Goal: Find specific page/section: Find specific page/section

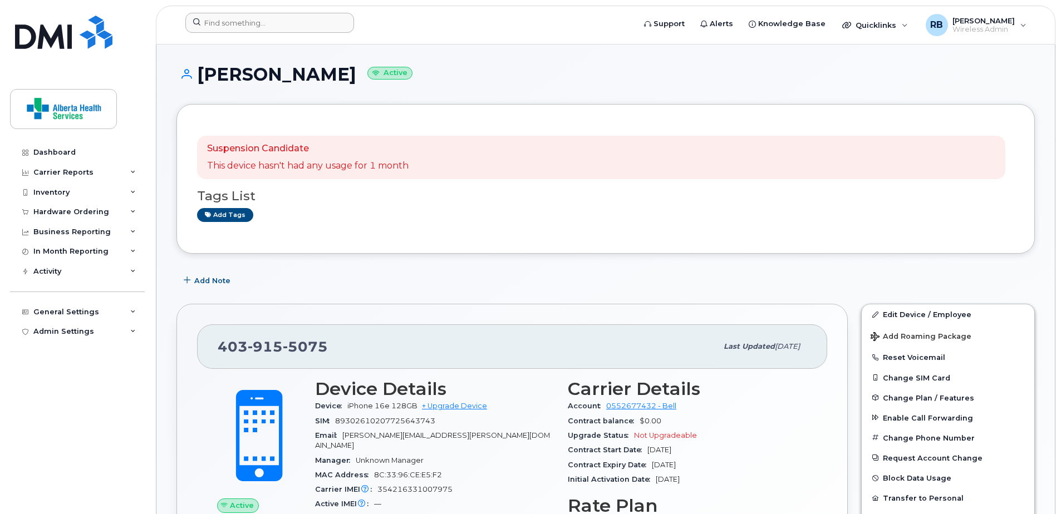
scroll to position [825, 0]
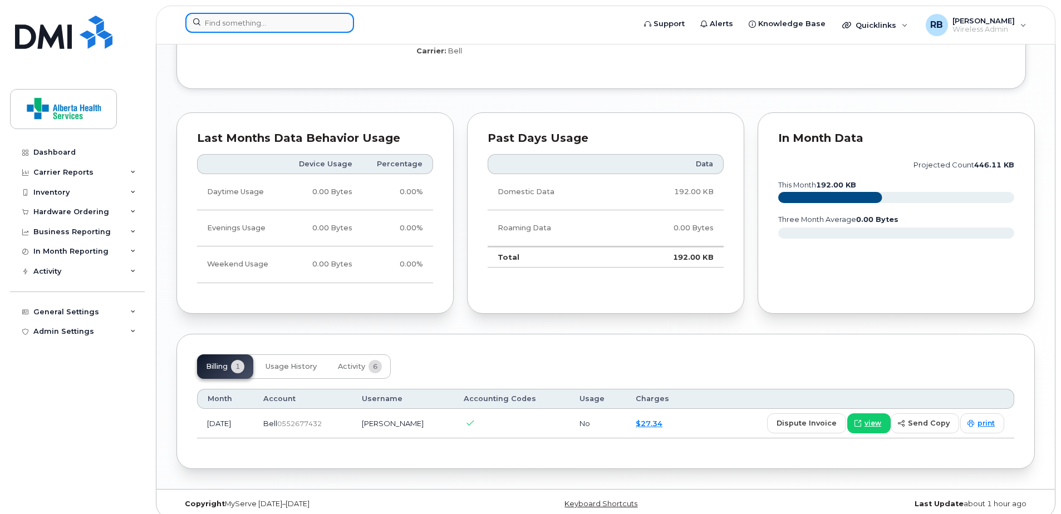
click at [288, 26] on input at bounding box center [269, 23] width 169 height 20
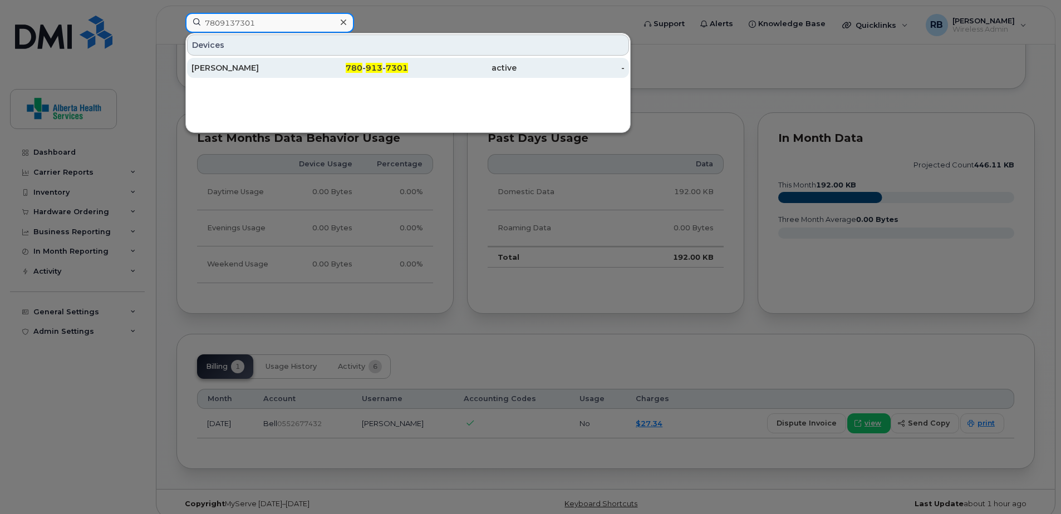
type input "7809137301"
click at [425, 72] on div "active" at bounding box center [462, 67] width 109 height 11
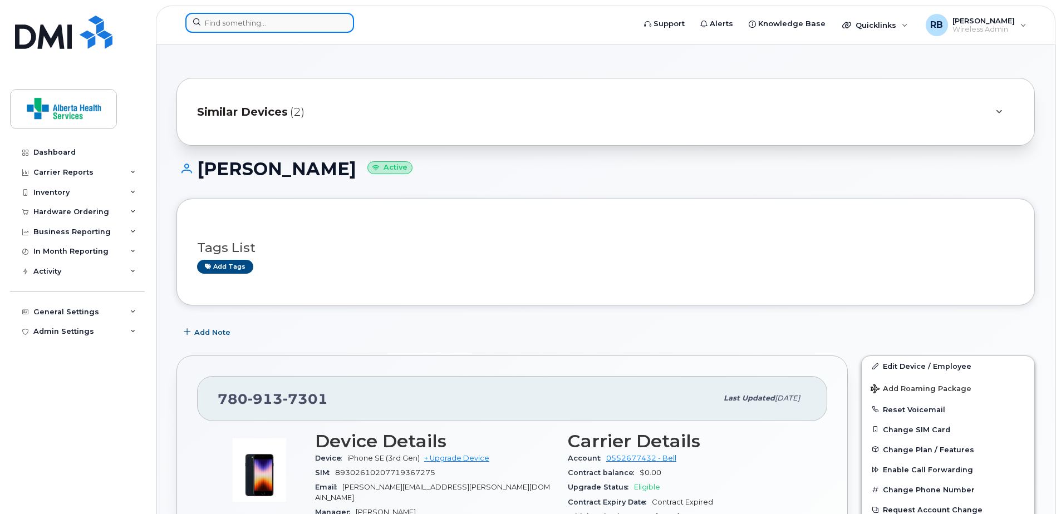
click at [251, 24] on input at bounding box center [269, 23] width 169 height 20
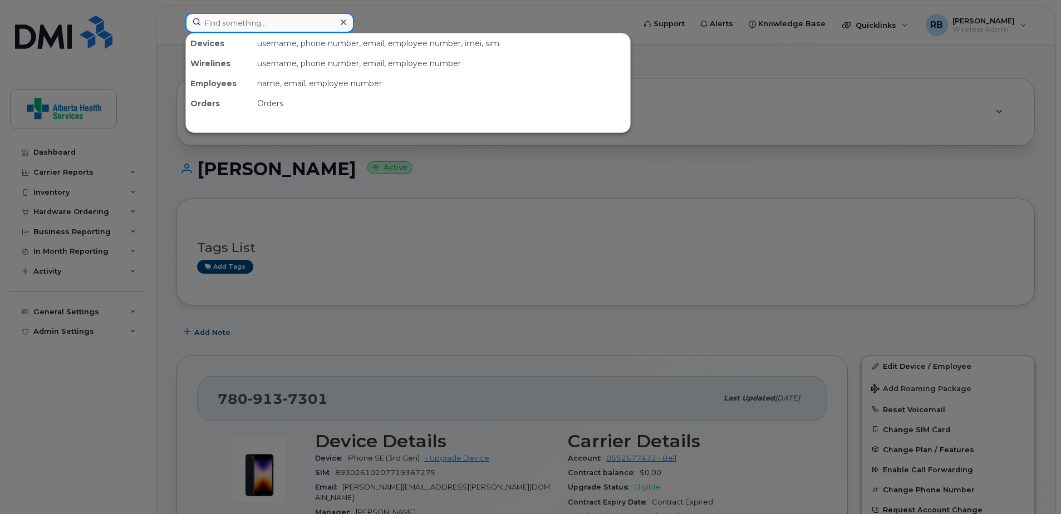
paste input "4037418179"
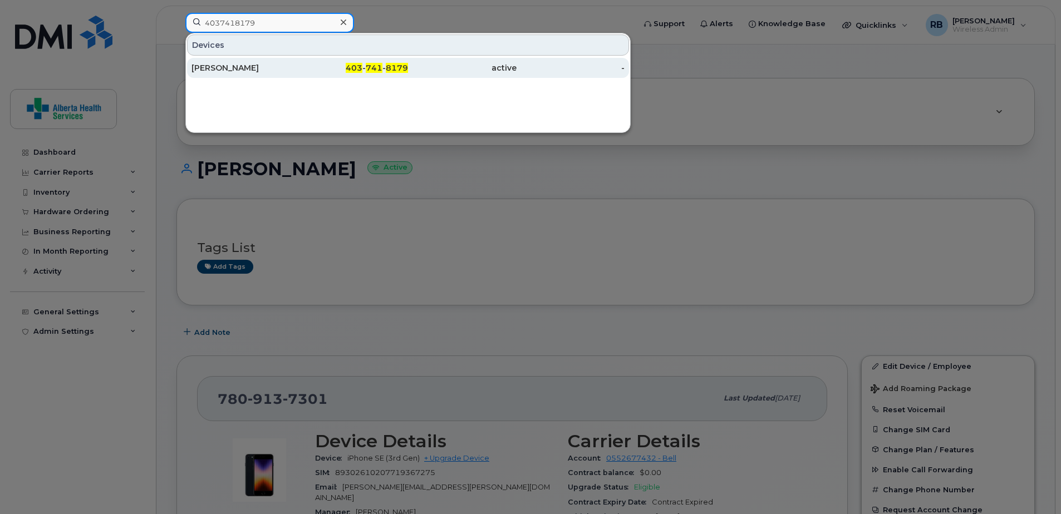
type input "4037418179"
click at [394, 68] on span "8179" at bounding box center [397, 68] width 22 height 10
